Goal: Information Seeking & Learning: Learn about a topic

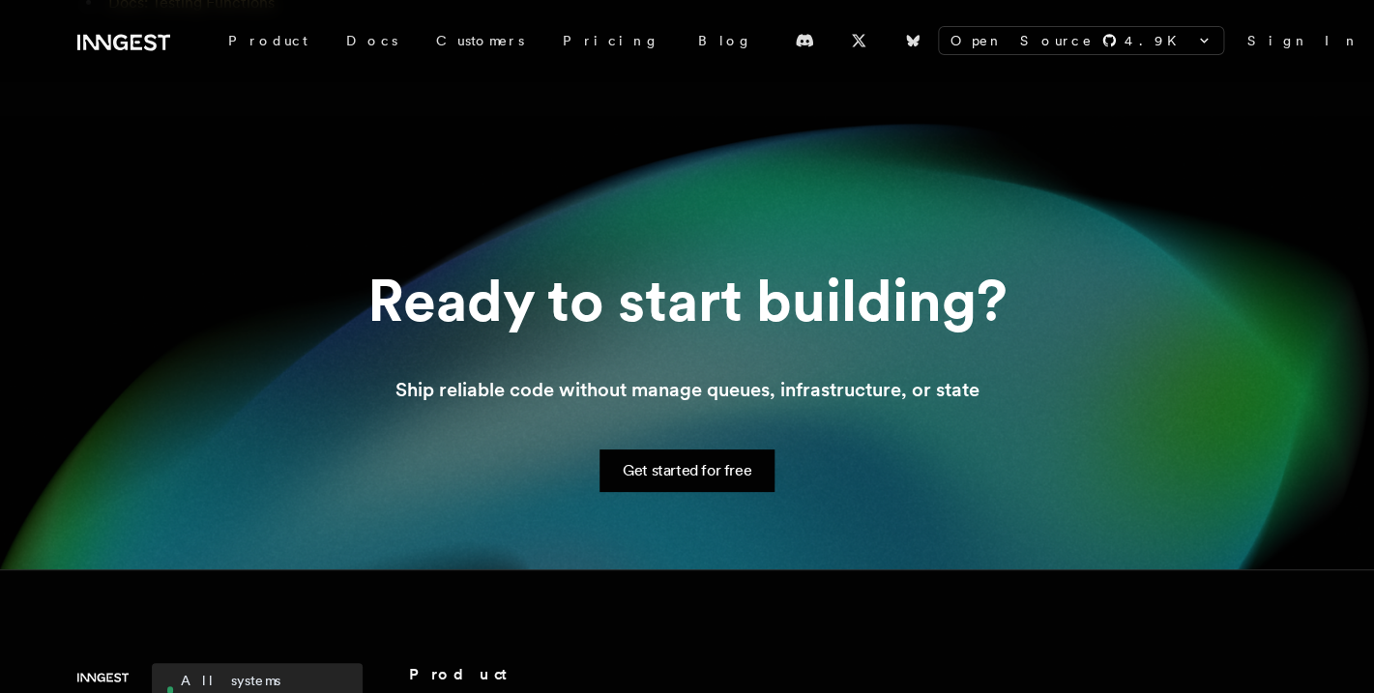
scroll to position [2954, 0]
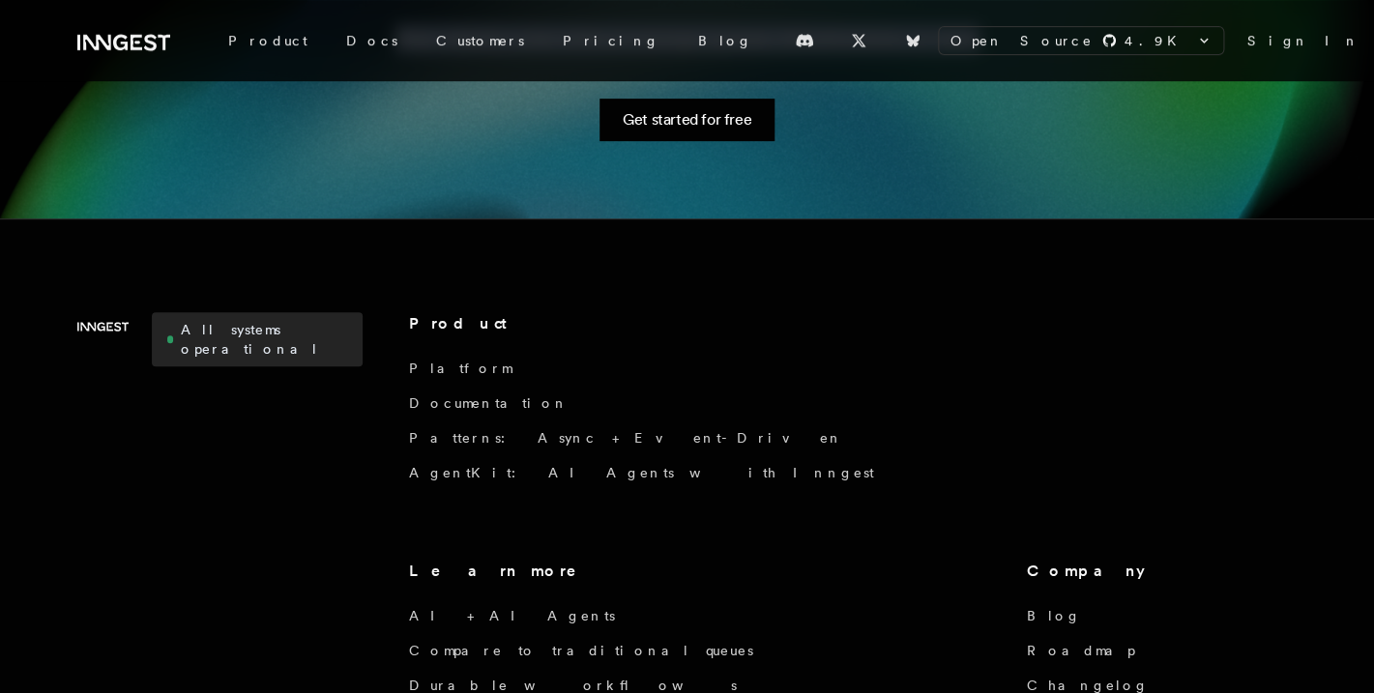
drag, startPoint x: 78, startPoint y: 256, endPoint x: 583, endPoint y: 138, distance: 518.4
copy div "Build reliable webhooks Handle high throughput webhooks in a fault tolerant way…"
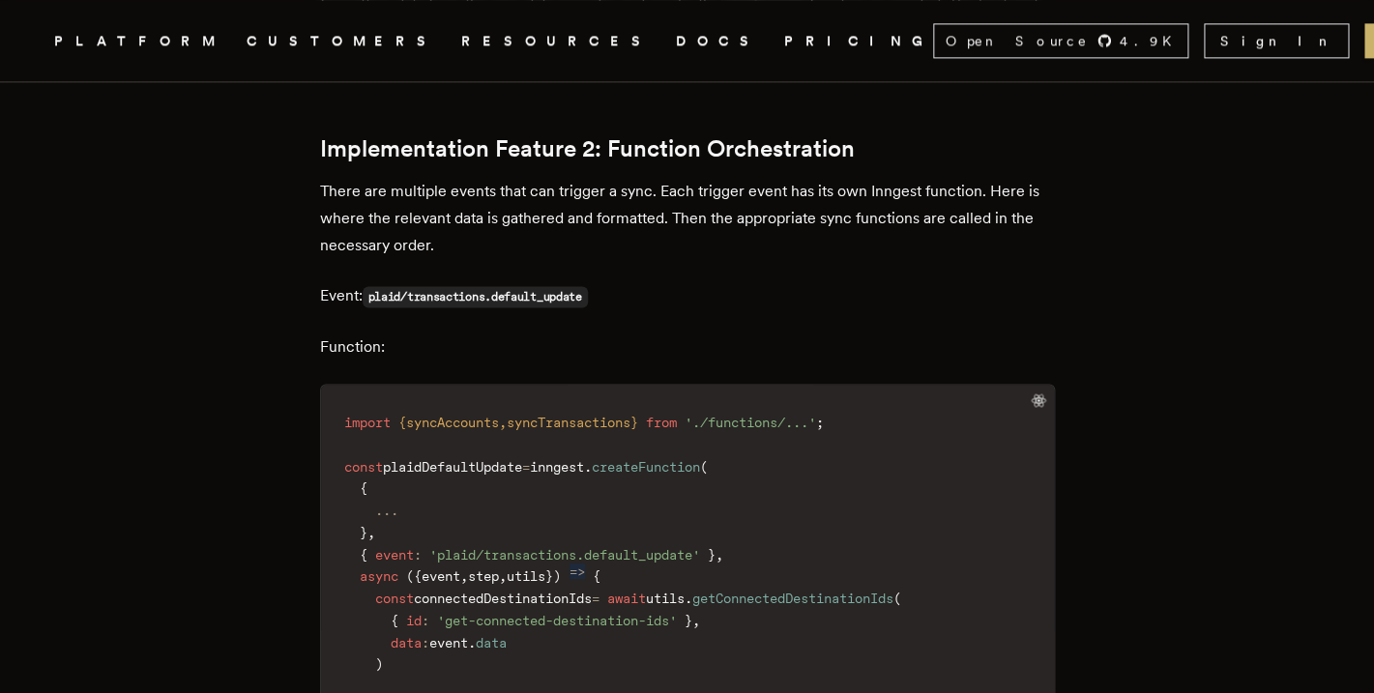
scroll to position [6528, 0]
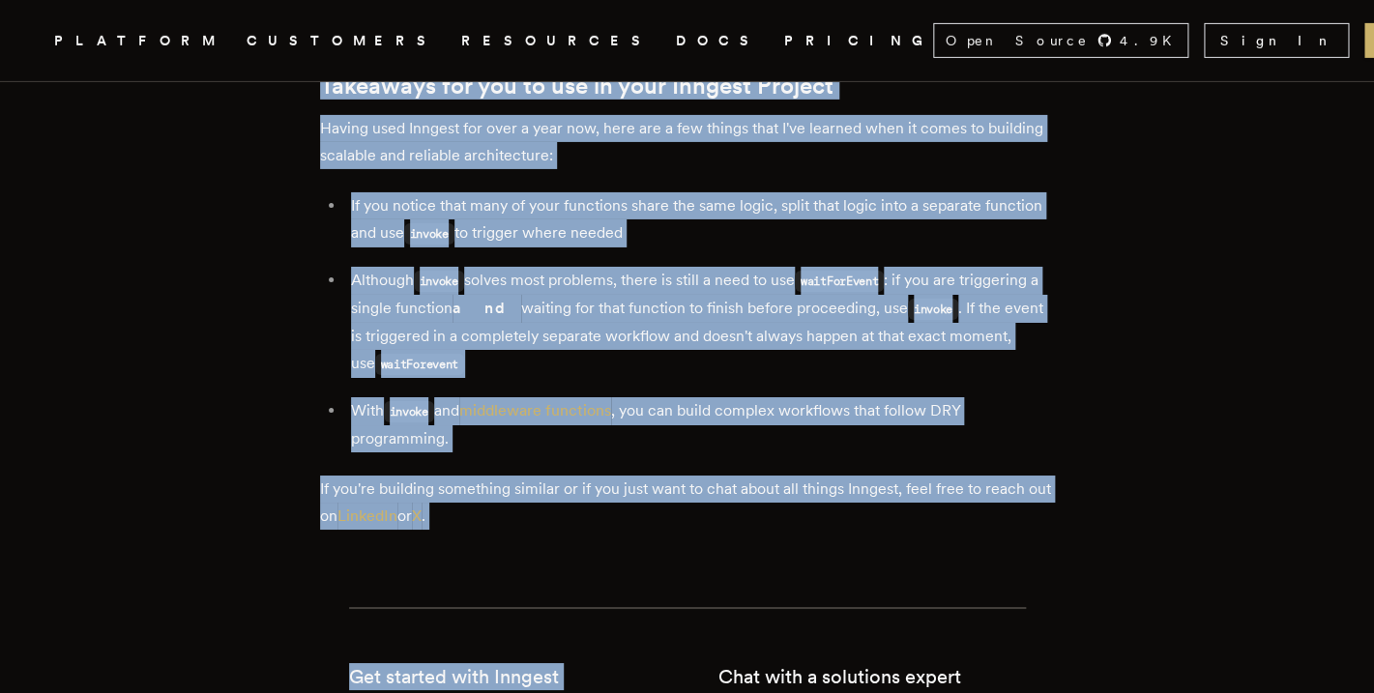
scroll to position [8022, 0]
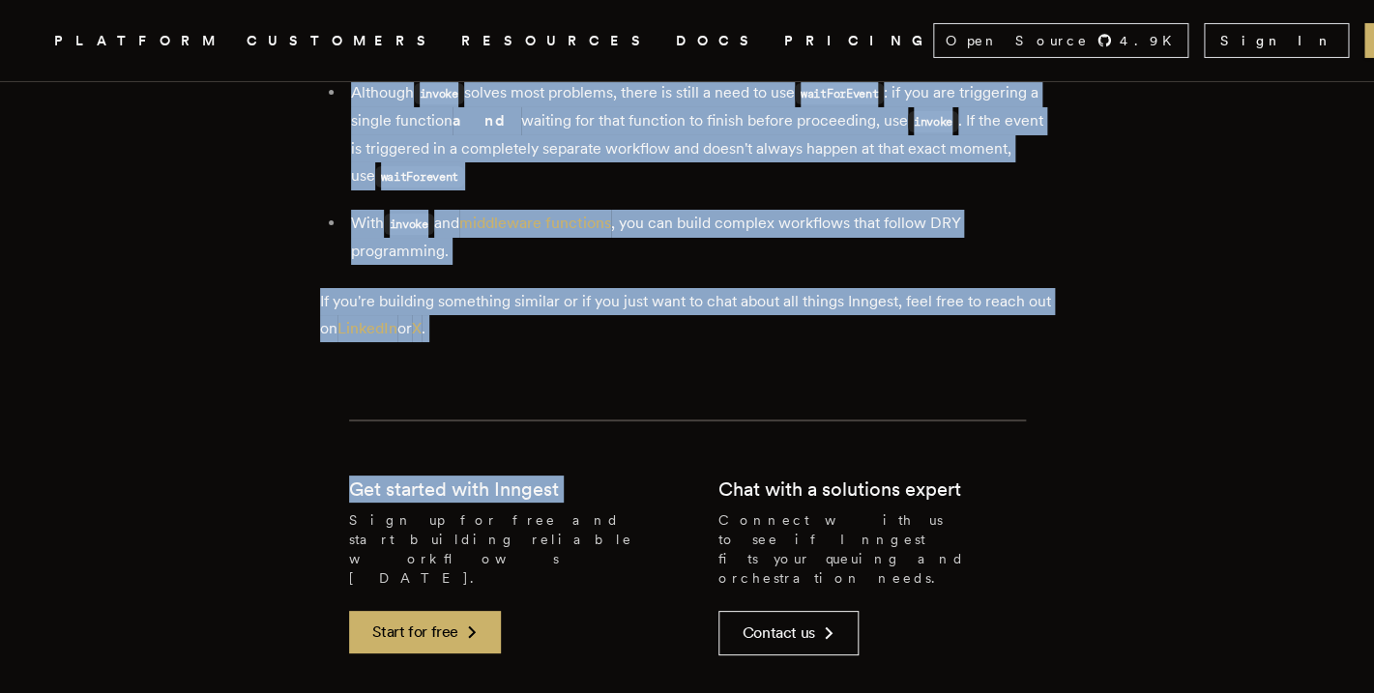
drag, startPoint x: 328, startPoint y: 614, endPoint x: 566, endPoint y: 379, distance: 334.4
copy div "import { syncAccounts , syncTransactions } from './functions/...' ; const plaid…"
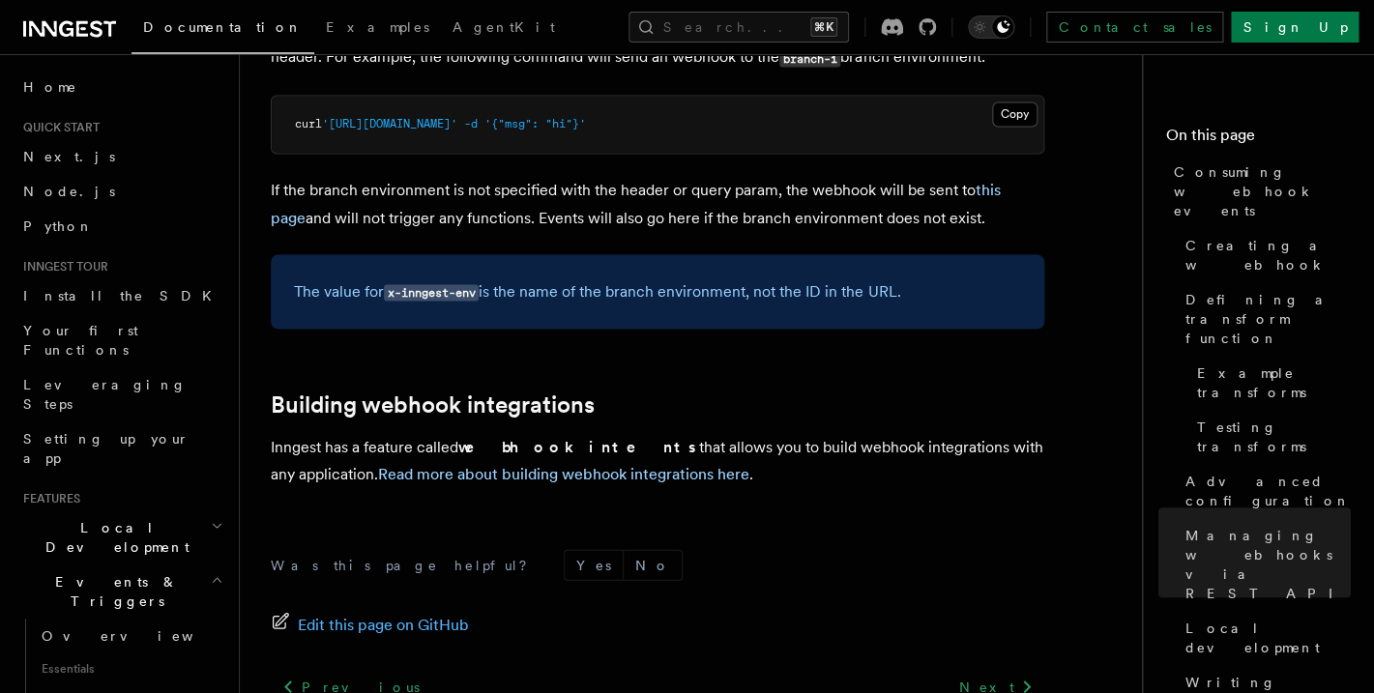
scroll to position [6717, 0]
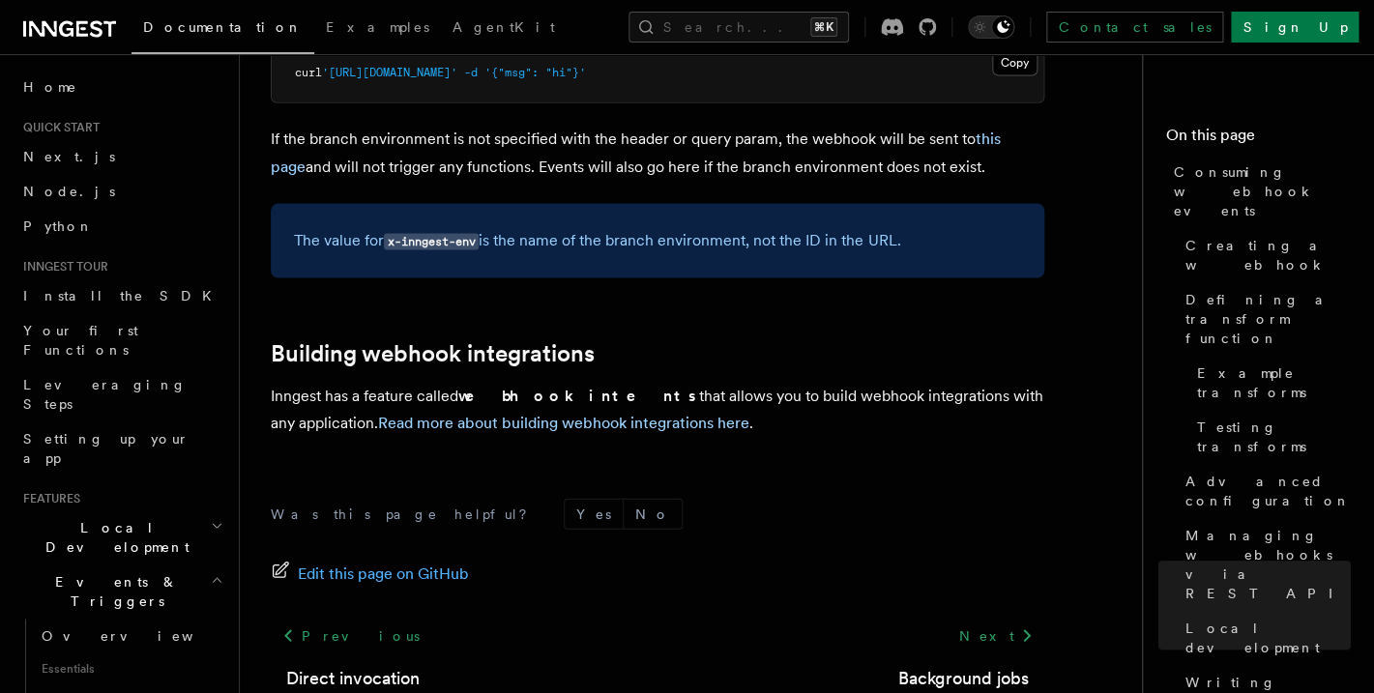
drag, startPoint x: 275, startPoint y: 147, endPoint x: 682, endPoint y: 779, distance: 752.1
copy span "Follow us on Bluesky"
